Goal: Information Seeking & Learning: Learn about a topic

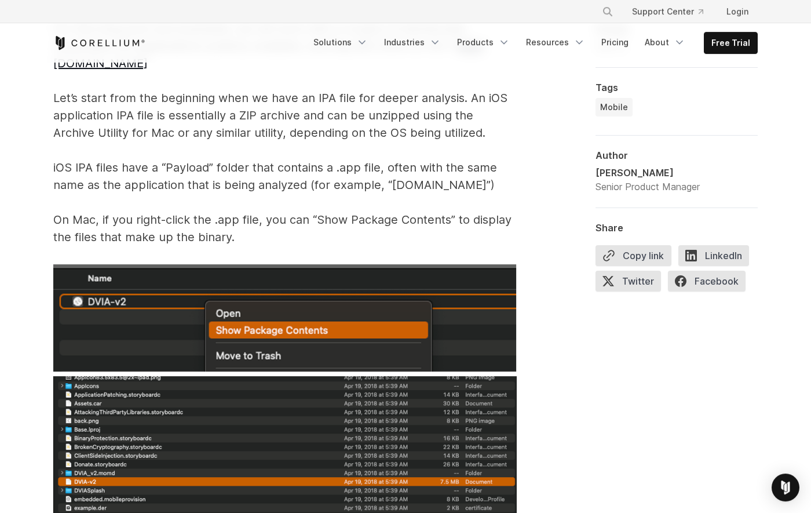
scroll to position [1831, 0]
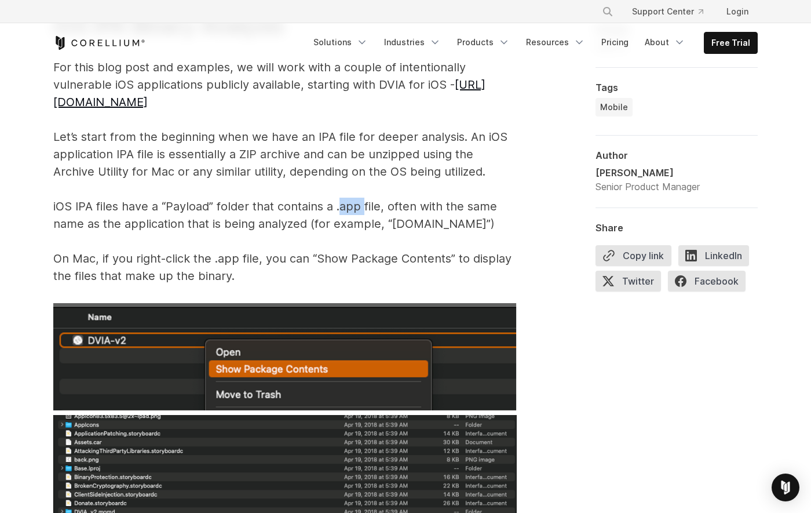
drag, startPoint x: 420, startPoint y: 191, endPoint x: 498, endPoint y: 192, distance: 78.2
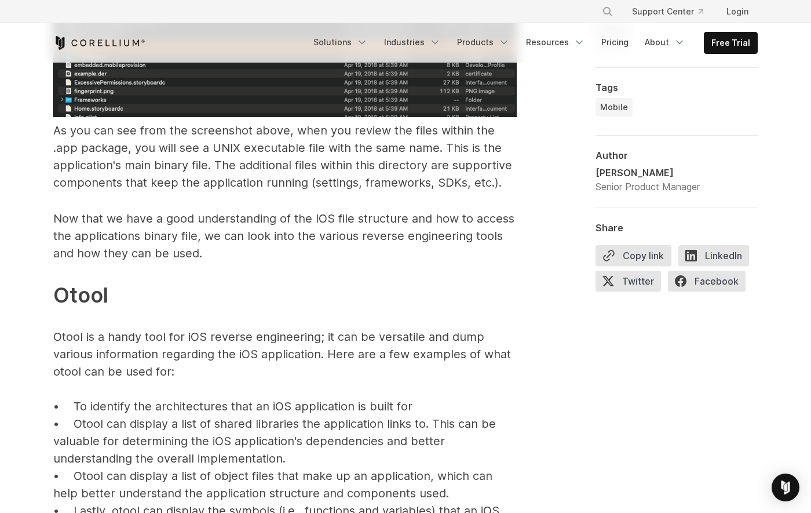
scroll to position [2481, 0]
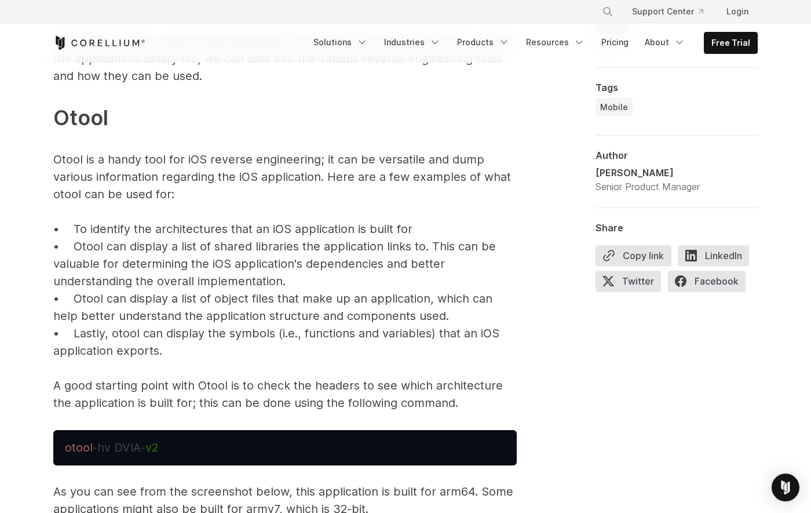
click at [146, 141] on p "Now that we have a good understanding of the IOS file structure and how to acce…" at bounding box center [284, 221] width 463 height 379
click at [176, 141] on p "Now that we have a good understanding of the IOS file structure and how to acce…" at bounding box center [284, 221] width 463 height 379
click at [217, 149] on p "Now that we have a good understanding of the IOS file structure and how to acce…" at bounding box center [284, 221] width 463 height 379
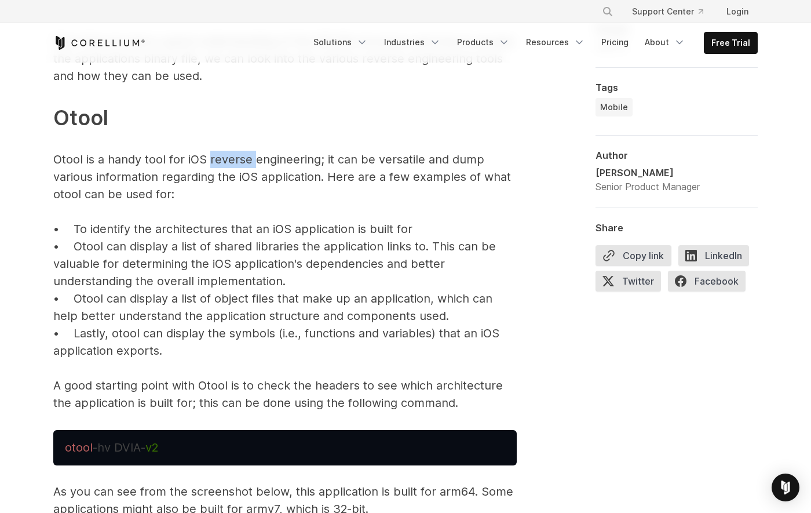
click at [217, 149] on p "Now that we have a good understanding of the IOS file structure and how to acce…" at bounding box center [284, 221] width 463 height 379
click at [326, 144] on p "Now that we have a good understanding of the IOS file structure and how to acce…" at bounding box center [284, 221] width 463 height 379
click at [376, 147] on p "Now that we have a good understanding of the IOS file structure and how to acce…" at bounding box center [284, 221] width 463 height 379
